Goal: Navigation & Orientation: Find specific page/section

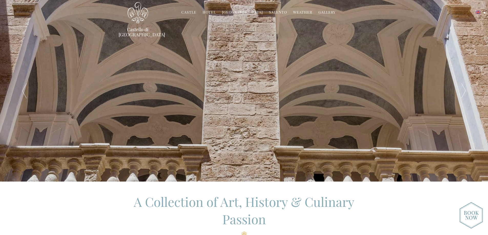
click at [302, 12] on link "Weather" at bounding box center [302, 13] width 19 height 6
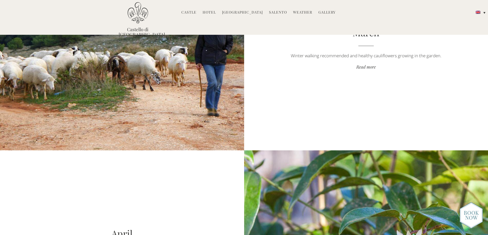
scroll to position [487, 0]
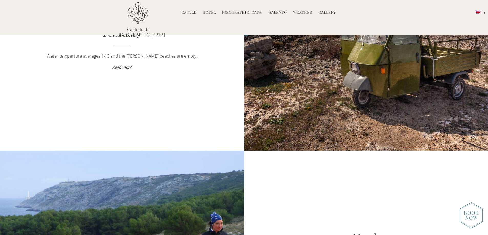
click at [212, 11] on link "Hotel" at bounding box center [209, 13] width 13 height 6
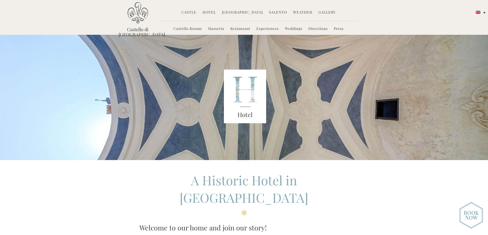
click at [242, 27] on link "Restaurant" at bounding box center [240, 29] width 20 height 6
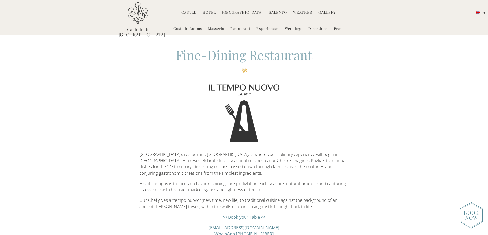
click at [320, 28] on link "Directions" at bounding box center [318, 29] width 19 height 6
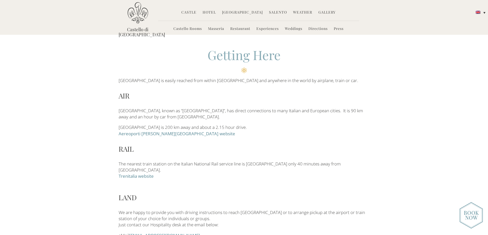
click at [216, 29] on link "Masseria" at bounding box center [216, 29] width 16 height 6
click at [474, 218] on img at bounding box center [471, 215] width 23 height 27
